Goal: Task Accomplishment & Management: Use online tool/utility

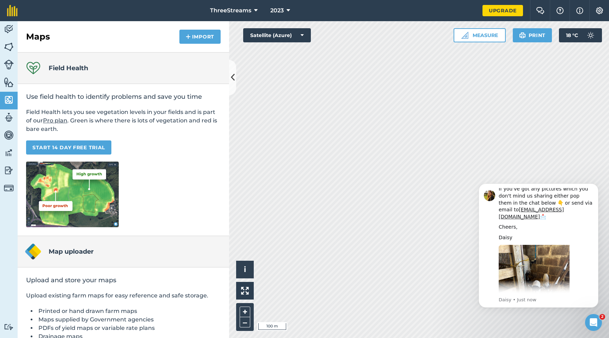
scroll to position [149, 0]
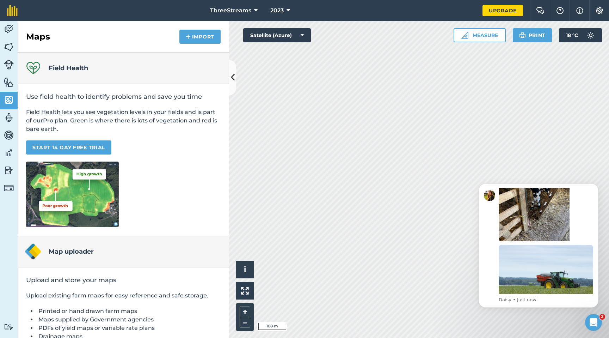
click at [592, 326] on div "Open Intercom Messenger" at bounding box center [593, 322] width 23 height 23
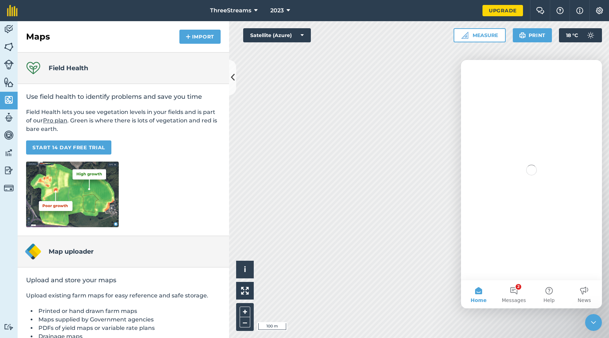
scroll to position [0, 0]
click at [592, 328] on div "Close Intercom Messenger" at bounding box center [593, 322] width 17 height 17
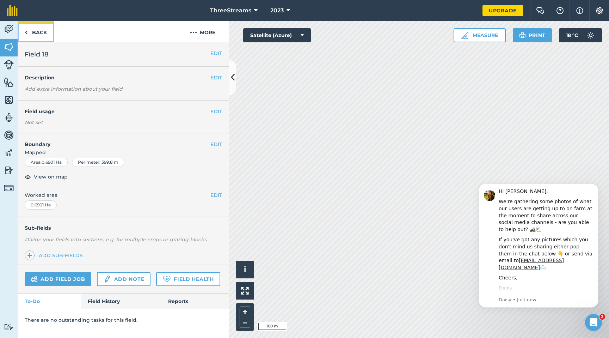
click at [28, 34] on img at bounding box center [26, 32] width 3 height 8
drag, startPoint x: 0, startPoint y: 0, endPoint x: 26, endPoint y: 33, distance: 42.4
click at [26, 33] on img at bounding box center [26, 32] width 3 height 8
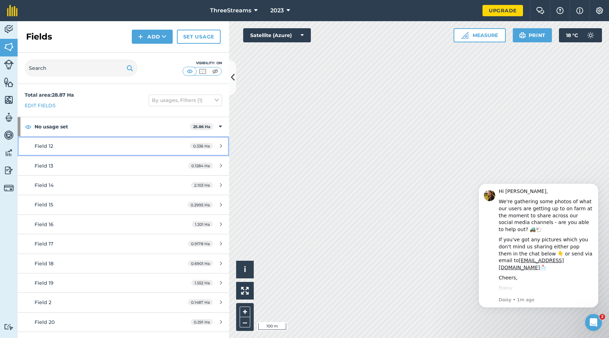
click at [145, 151] on link "Field 12 0.336 Ha" at bounding box center [124, 145] width 212 height 19
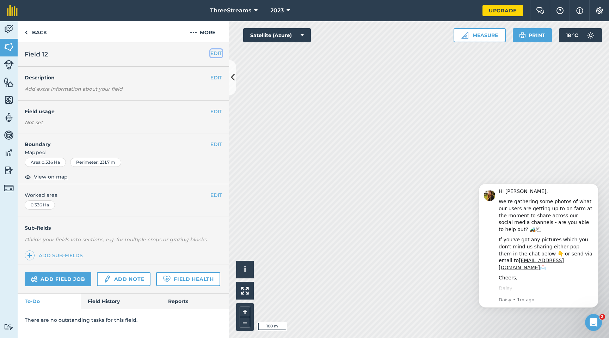
drag, startPoint x: 26, startPoint y: 33, endPoint x: 219, endPoint y: 53, distance: 193.5
click at [219, 53] on button "EDIT" at bounding box center [216, 53] width 12 height 8
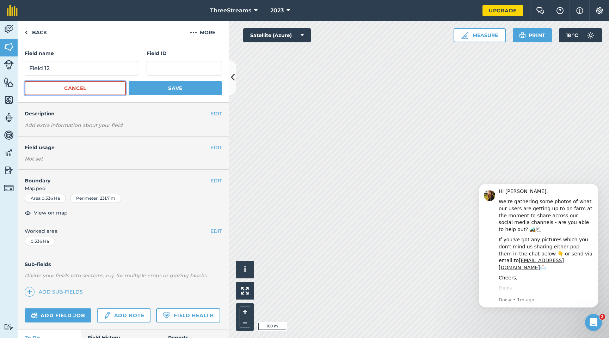
click at [80, 88] on button "Cancel" at bounding box center [75, 88] width 101 height 14
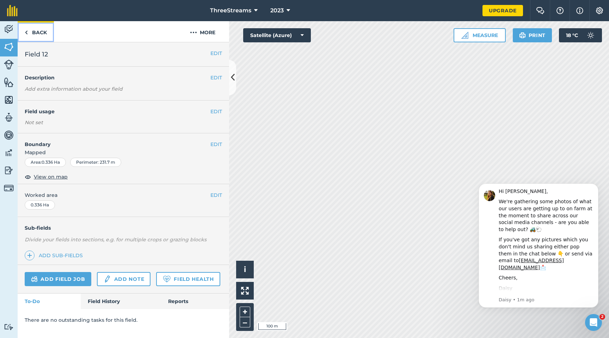
click at [28, 33] on img at bounding box center [26, 32] width 3 height 8
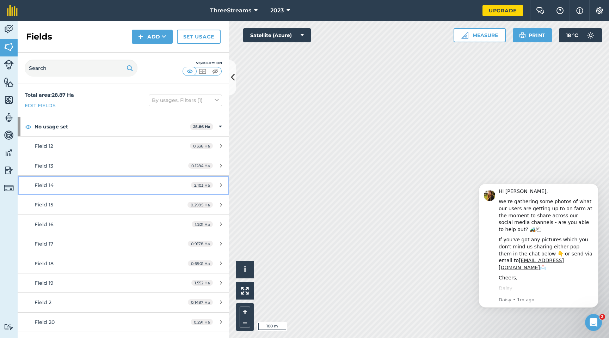
click at [120, 183] on div "Field 14" at bounding box center [101, 185] width 133 height 8
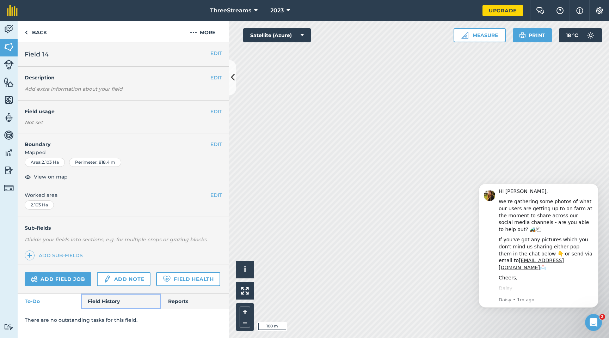
click at [116, 304] on link "Field History" at bounding box center [121, 301] width 80 height 16
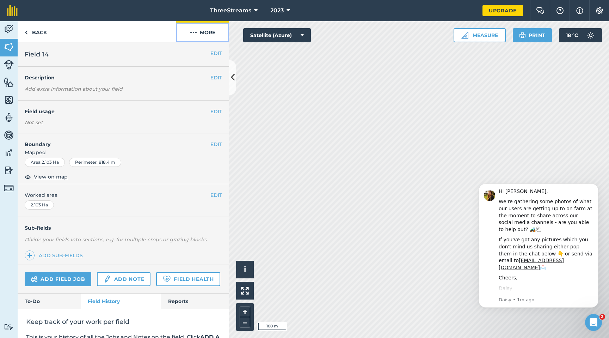
drag, startPoint x: 219, startPoint y: 53, endPoint x: 194, endPoint y: 29, distance: 34.4
click at [194, 29] on img at bounding box center [193, 32] width 7 height 8
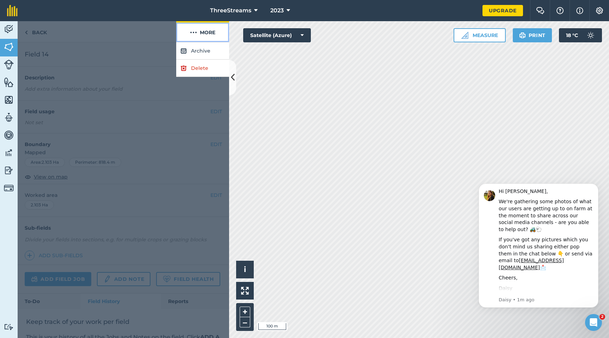
click at [194, 30] on img at bounding box center [193, 32] width 7 height 8
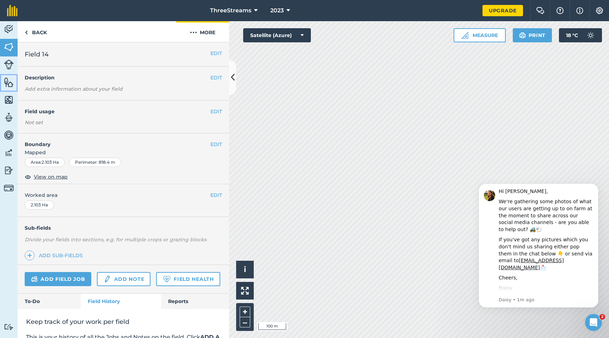
click at [11, 90] on link "Features" at bounding box center [9, 83] width 18 height 18
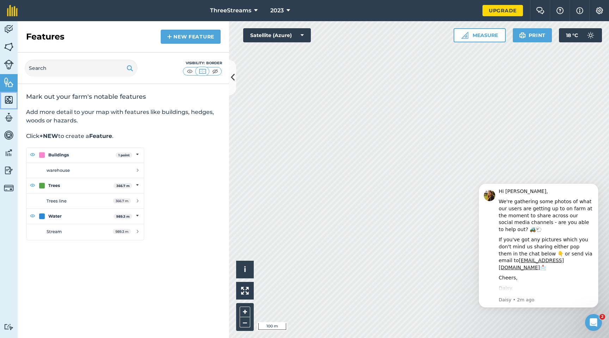
click at [11, 96] on img at bounding box center [9, 99] width 10 height 11
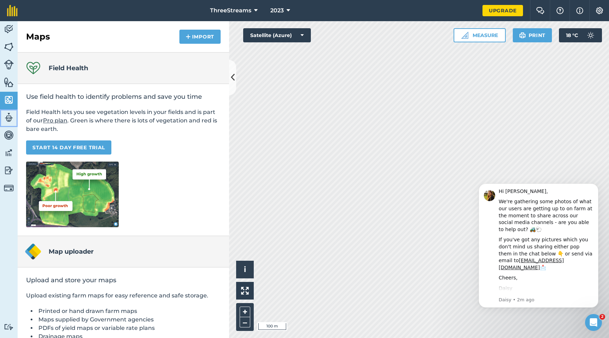
click at [11, 114] on img at bounding box center [9, 117] width 10 height 11
select select "MEMBER"
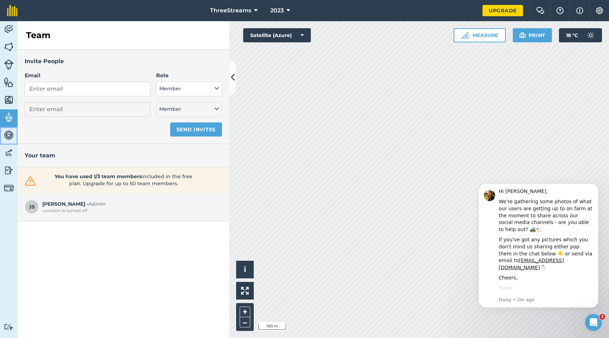
click at [7, 134] on img at bounding box center [9, 135] width 10 height 11
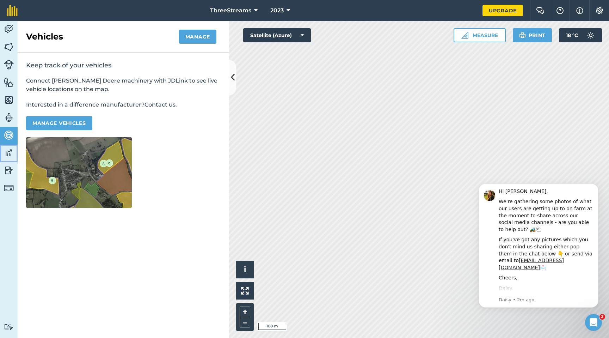
click at [13, 153] on img at bounding box center [9, 152] width 10 height 11
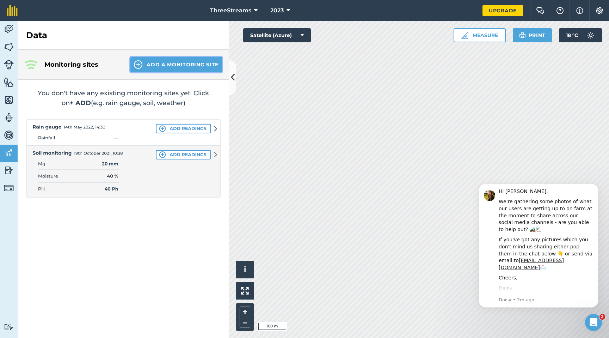
click at [155, 66] on button "Add a Monitoring Site" at bounding box center [176, 65] width 92 height 16
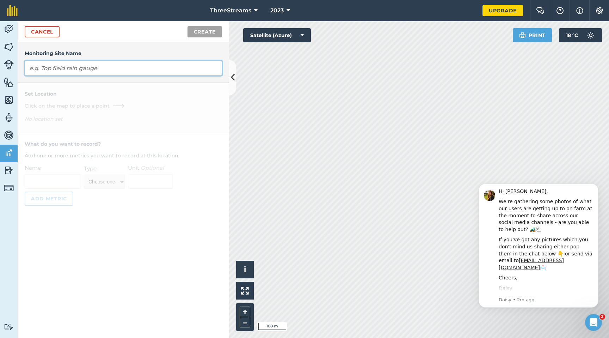
click at [107, 68] on input "text" at bounding box center [123, 68] width 197 height 15
click at [99, 266] on div "Monitoring Site Name Set Location Click on the map to place a point No location…" at bounding box center [124, 189] width 212 height 295
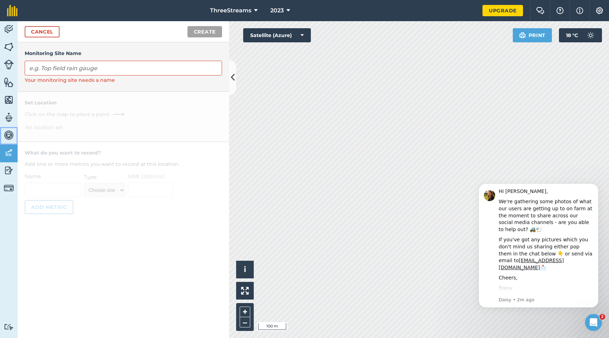
click at [11, 135] on img at bounding box center [9, 135] width 10 height 11
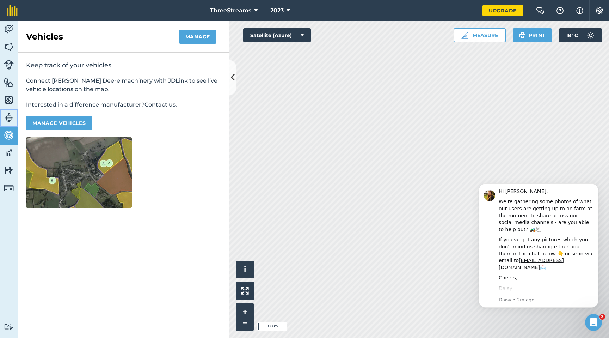
click at [11, 117] on img at bounding box center [9, 117] width 10 height 11
select select "MEMBER"
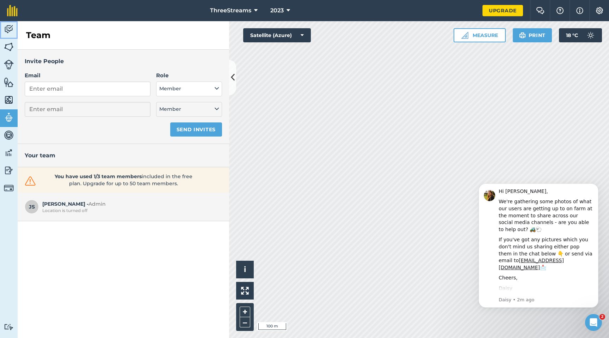
click at [10, 33] on img at bounding box center [9, 29] width 10 height 11
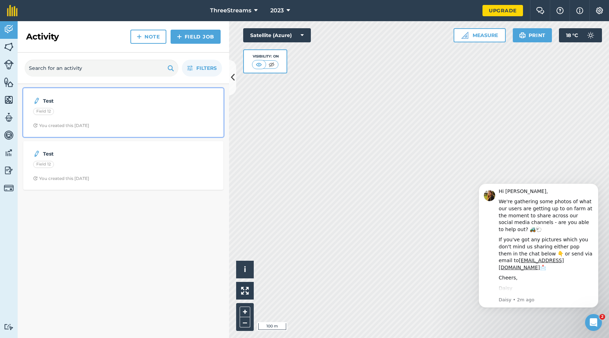
click at [100, 117] on div "Test Field 12 You created this [DATE]" at bounding box center [124, 112] width 192 height 40
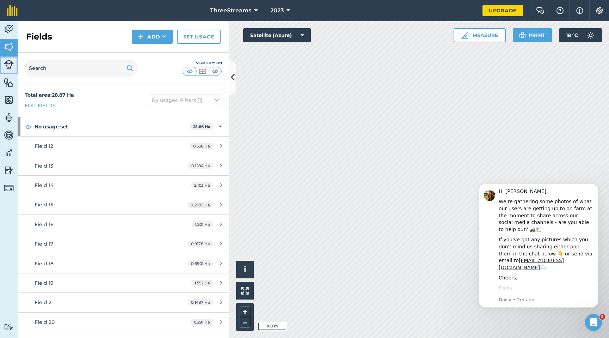
click at [6, 62] on img at bounding box center [9, 65] width 10 height 10
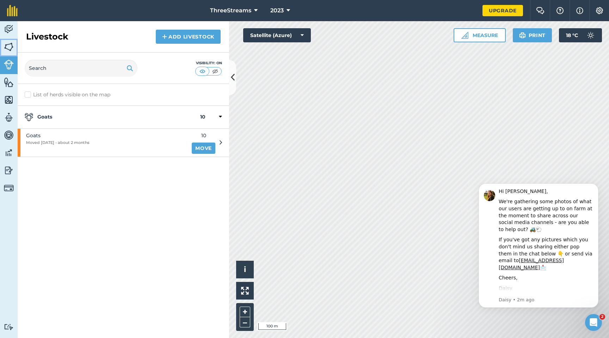
click at [7, 51] on img at bounding box center [9, 47] width 10 height 11
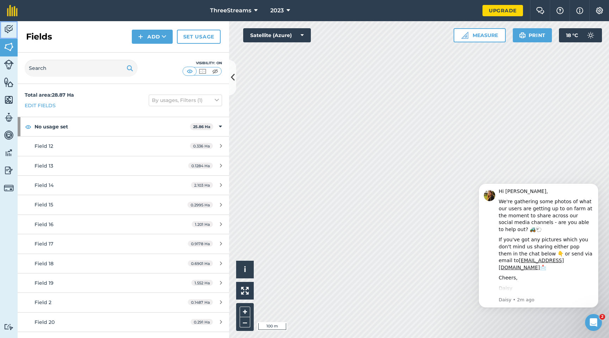
drag, startPoint x: 194, startPoint y: 29, endPoint x: 9, endPoint y: 31, distance: 184.8
click at [9, 31] on img at bounding box center [9, 29] width 10 height 11
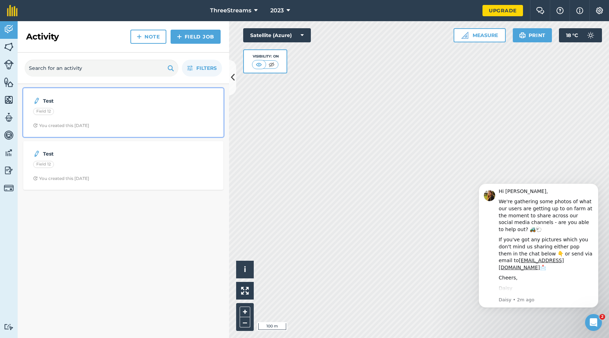
click at [108, 126] on span "You created this [DATE]" at bounding box center [123, 126] width 181 height 6
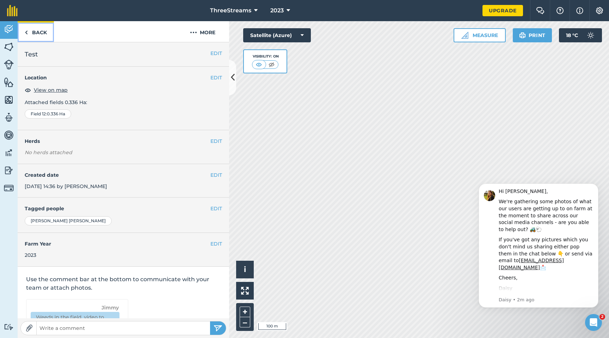
drag, startPoint x: 9, startPoint y: 31, endPoint x: 23, endPoint y: 33, distance: 14.2
click at [23, 33] on link "Back" at bounding box center [36, 31] width 36 height 21
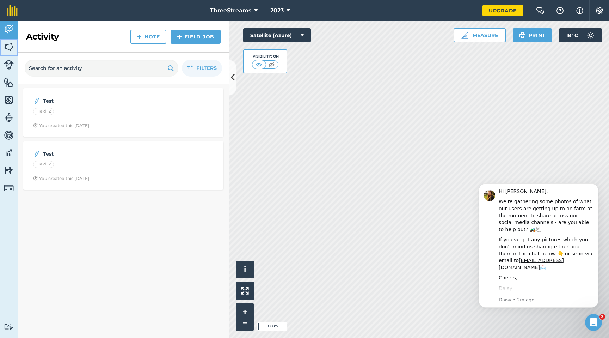
click at [11, 46] on img at bounding box center [9, 47] width 10 height 11
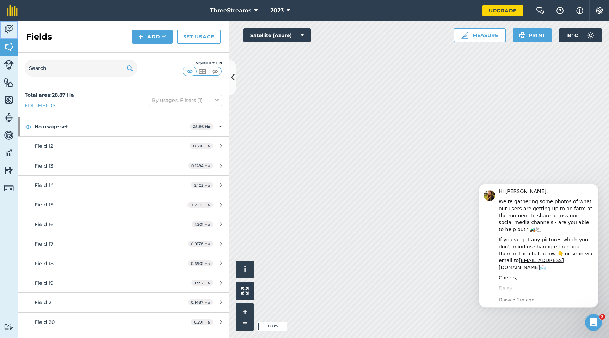
click at [10, 33] on img at bounding box center [9, 29] width 10 height 11
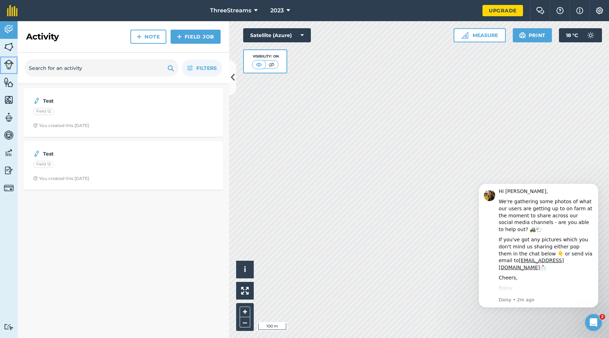
click at [12, 67] on img at bounding box center [9, 65] width 10 height 10
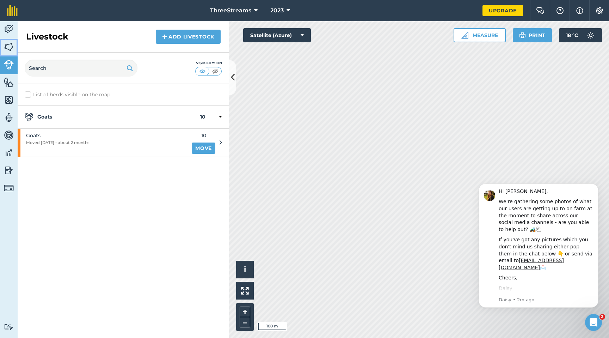
click at [11, 50] on img at bounding box center [9, 47] width 10 height 11
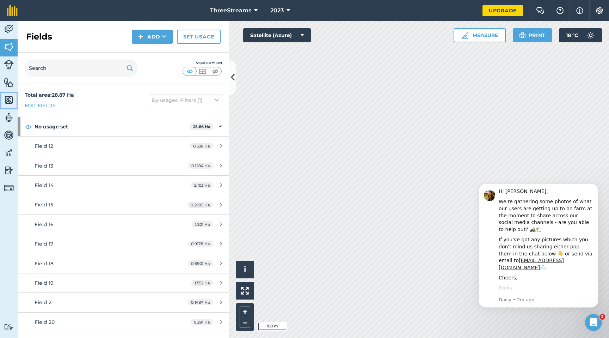
click at [8, 99] on img at bounding box center [9, 99] width 10 height 11
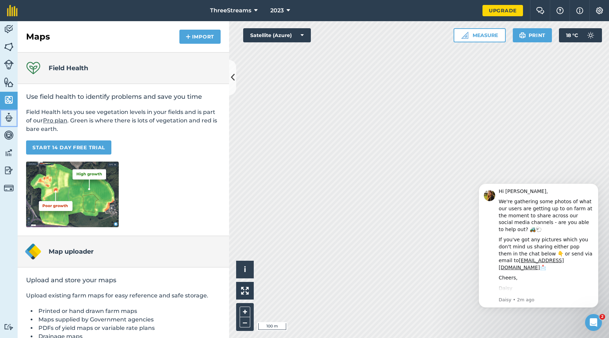
click at [8, 121] on img at bounding box center [9, 117] width 10 height 11
select select "MEMBER"
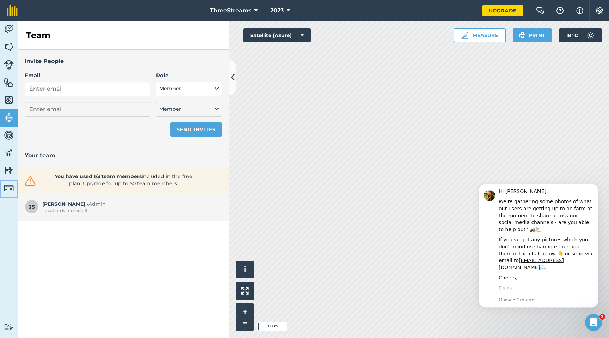
click at [7, 192] on img at bounding box center [9, 188] width 10 height 10
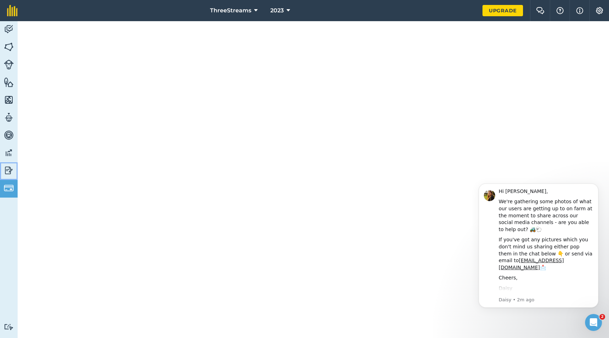
click at [9, 174] on img at bounding box center [9, 170] width 10 height 11
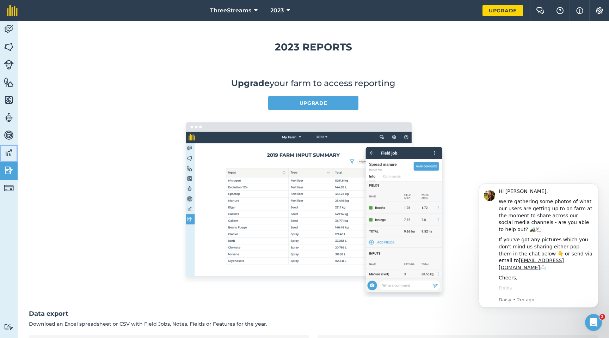
click at [11, 155] on img at bounding box center [9, 152] width 10 height 11
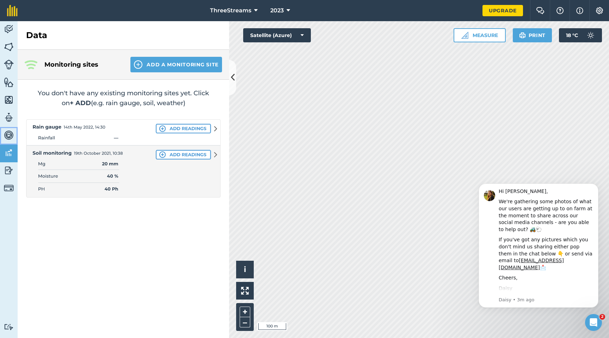
click at [9, 134] on img at bounding box center [9, 135] width 10 height 11
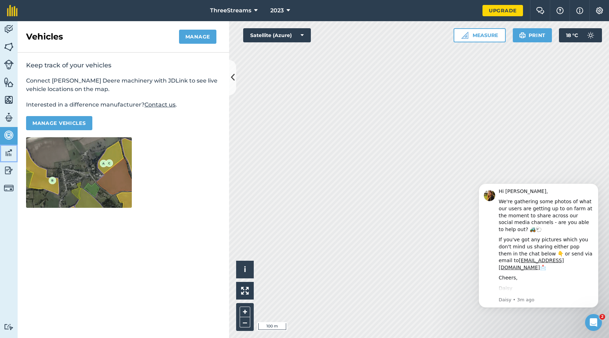
click at [8, 157] on img at bounding box center [9, 152] width 10 height 11
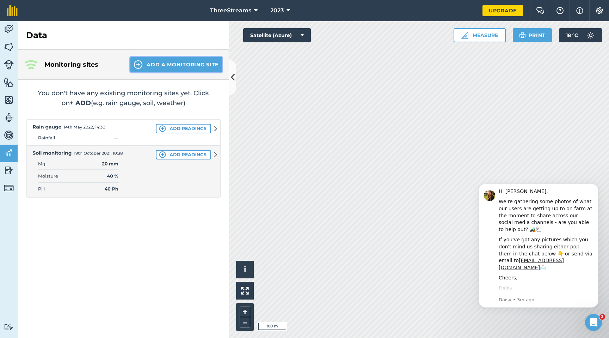
click at [141, 67] on img at bounding box center [138, 64] width 8 height 8
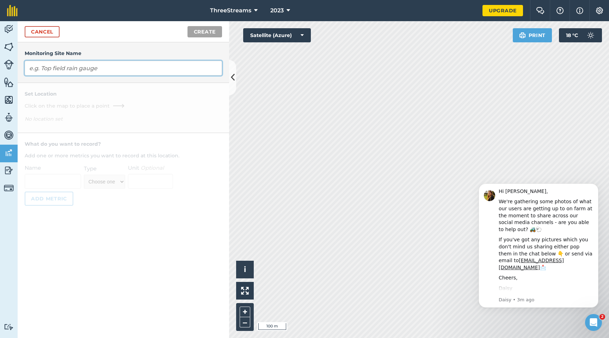
drag, startPoint x: 23, startPoint y: 33, endPoint x: 128, endPoint y: 68, distance: 110.5
click at [128, 68] on input "text" at bounding box center [123, 68] width 197 height 15
type input "Rain guage"
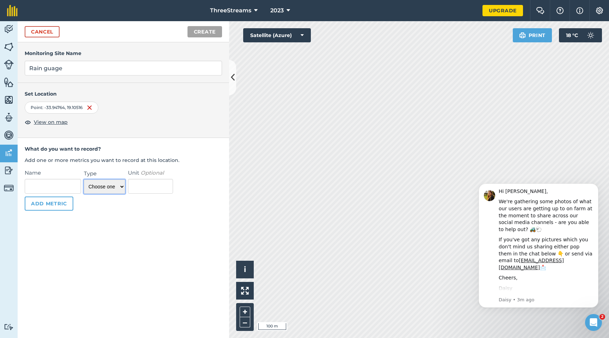
click at [97, 188] on select "Choose one Temperature Percentage Number Text" at bounding box center [104, 186] width 41 height 14
select select "temperature"
click at [84, 179] on select "Choose one Temperature Percentage Number Text" at bounding box center [104, 186] width 41 height 14
click at [59, 189] on input "Name" at bounding box center [53, 186] width 56 height 15
type input "Temp"
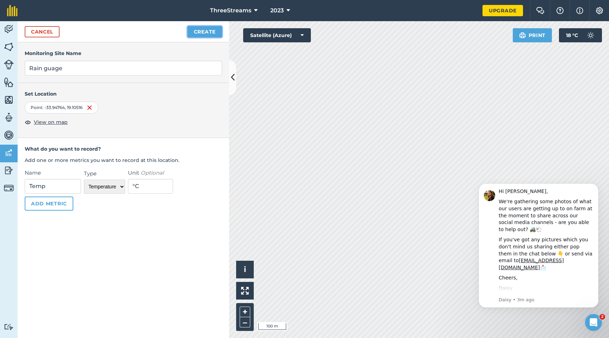
click at [203, 36] on button "Create" at bounding box center [205, 31] width 35 height 11
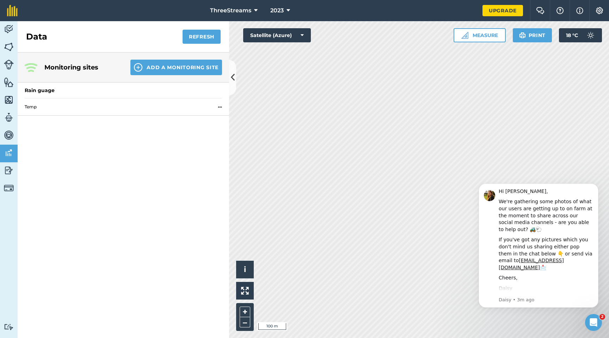
click at [121, 175] on div "Monitoring sites Add a Monitoring Site Rain guage Temp --" at bounding box center [124, 195] width 212 height 285
click at [73, 104] on span "Temp" at bounding box center [120, 107] width 190 height 6
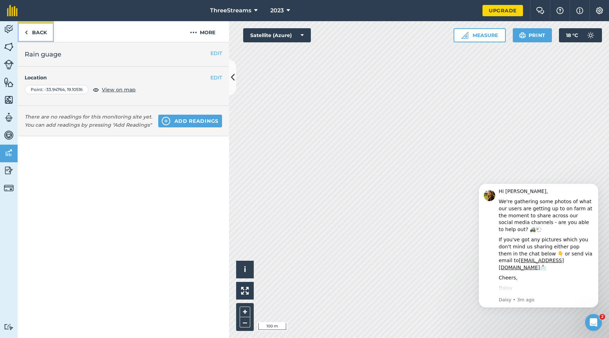
click at [26, 31] on img at bounding box center [26, 32] width 3 height 8
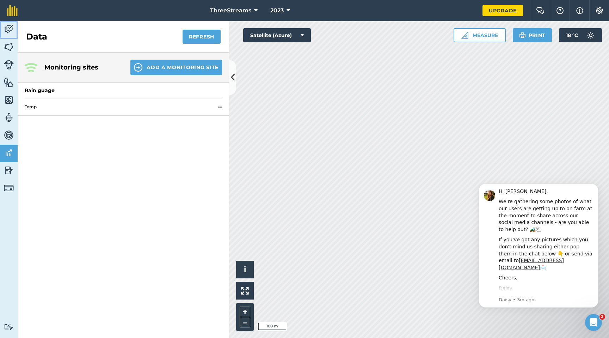
drag, startPoint x: 59, startPoint y: 189, endPoint x: 16, endPoint y: 28, distance: 166.1
click at [16, 28] on link "Activity" at bounding box center [9, 30] width 18 height 18
